Goal: Find specific page/section: Find specific page/section

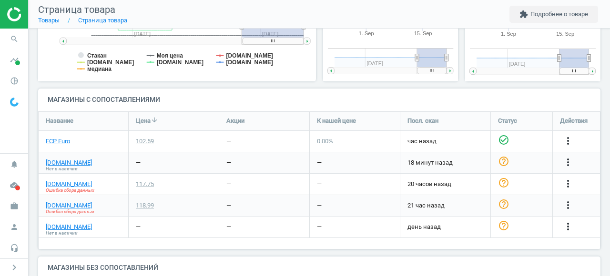
scroll to position [262, 0]
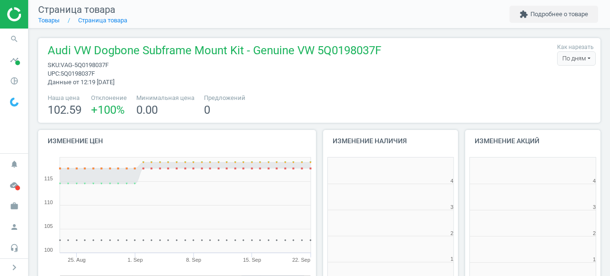
scroll to position [191, 136]
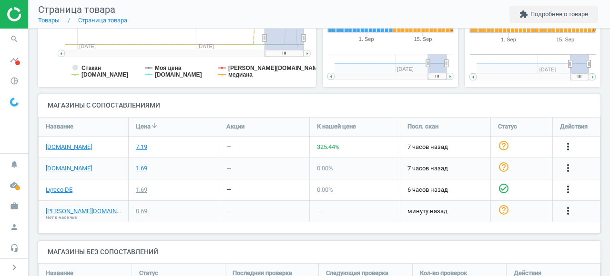
scroll to position [282, 0]
